Goal: Find specific page/section: Find specific page/section

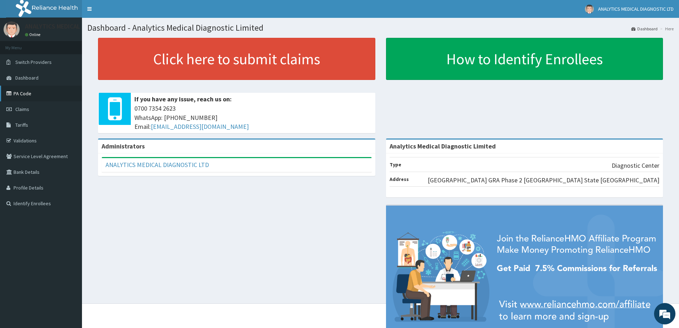
click at [39, 91] on link "PA Code" at bounding box center [41, 94] width 82 height 16
click at [10, 92] on icon at bounding box center [9, 93] width 7 height 5
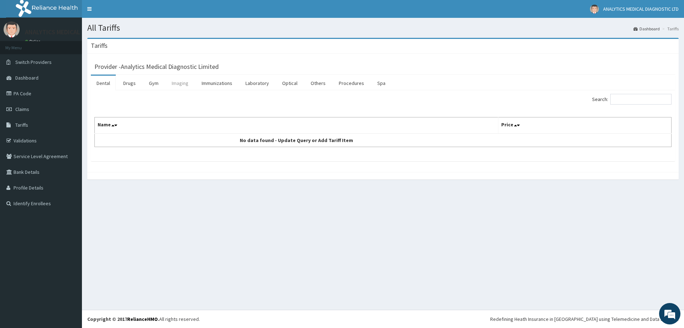
click at [177, 84] on link "Imaging" at bounding box center [180, 83] width 28 height 15
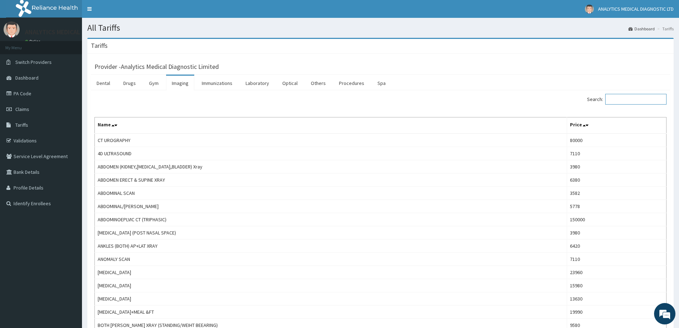
click at [647, 101] on input "Search:" at bounding box center [635, 99] width 61 height 11
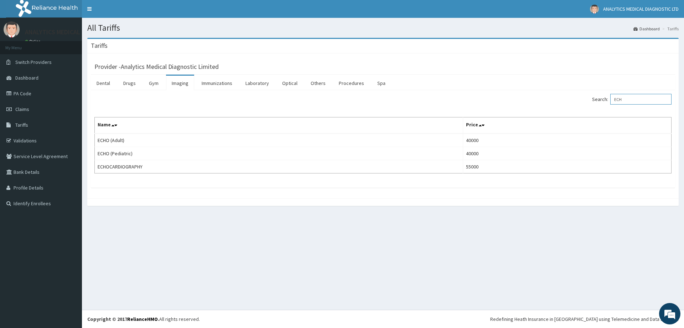
type input "ECH"
